Goal: Task Accomplishment & Management: Manage account settings

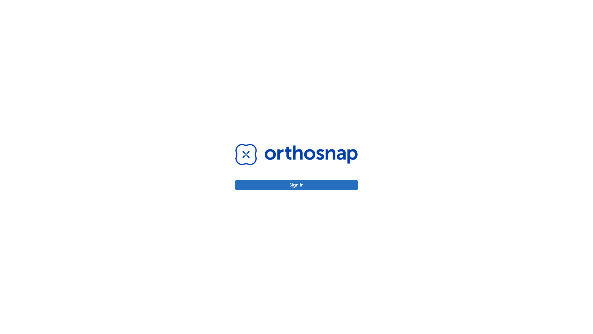
click at [297, 185] on button "Sign in" at bounding box center [297, 185] width 122 height 10
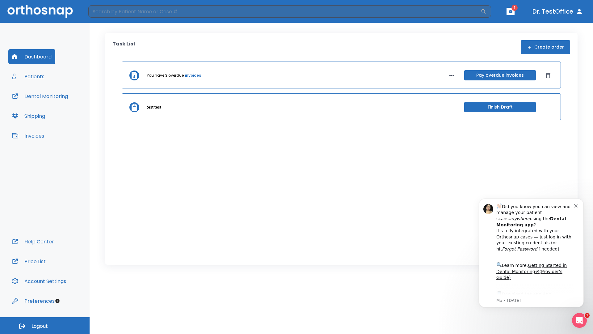
click at [45, 325] on span "Logout" at bounding box center [40, 326] width 16 height 7
